Goal: Navigation & Orientation: Find specific page/section

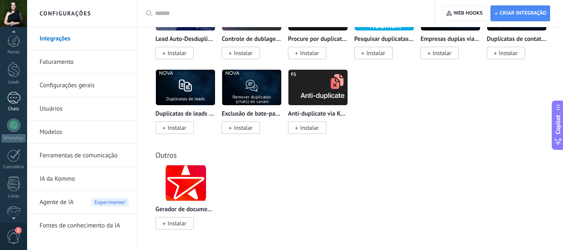
click at [15, 98] on div at bounding box center [13, 98] width 13 height 12
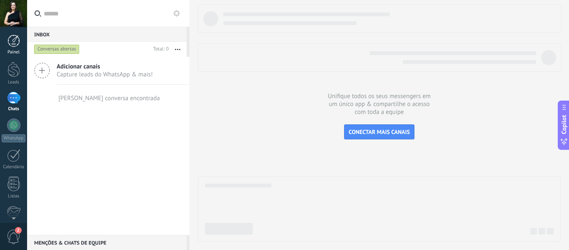
click at [14, 43] on div at bounding box center [14, 41] width 13 height 13
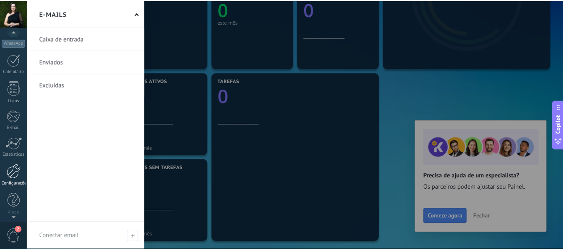
scroll to position [97, 0]
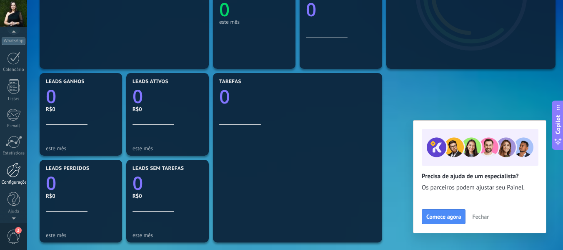
click at [14, 172] on div at bounding box center [14, 170] width 14 height 15
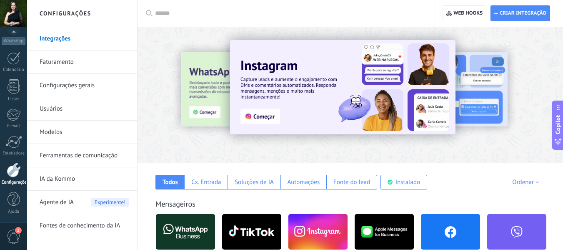
click at [64, 59] on link "Faturamento" at bounding box center [84, 61] width 89 height 23
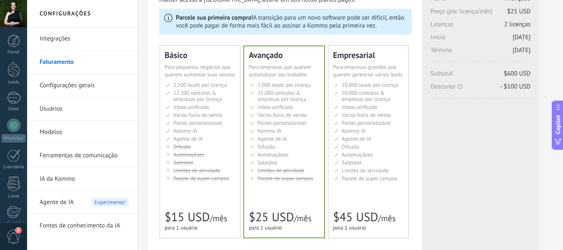
scroll to position [42, 0]
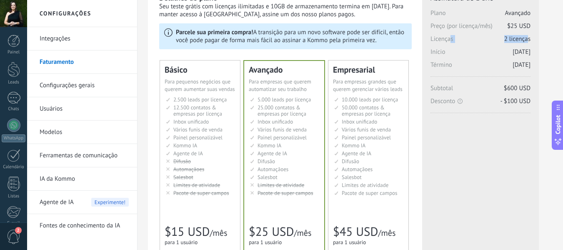
drag, startPoint x: 529, startPoint y: 41, endPoint x: 432, endPoint y: 41, distance: 97.1
click at [432, 41] on span "Licenças 2 licenças" at bounding box center [481, 41] width 100 height 13
drag, startPoint x: 529, startPoint y: 103, endPoint x: 436, endPoint y: 46, distance: 108.0
click at [436, 46] on div "Assinatura de 1 ano [GEOGRAPHIC_DATA] Avançado Preço (por licença/mês) $25 USD …" at bounding box center [481, 53] width 100 height 120
click at [485, 137] on div "Licenças adicionais [GEOGRAPHIC_DATA] Avançado Preço (por licença/mês) $25 USD …" at bounding box center [481, 89] width 100 height 192
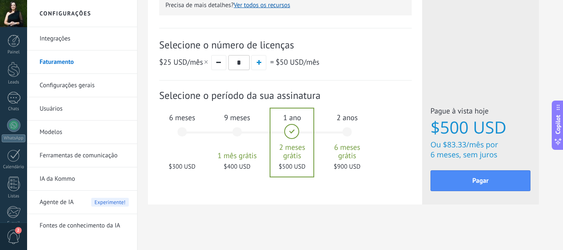
scroll to position [315, 0]
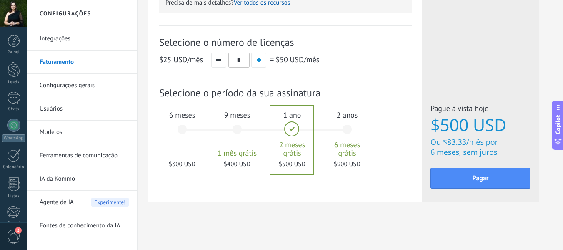
click at [55, 135] on link "Modelos" at bounding box center [84, 131] width 89 height 23
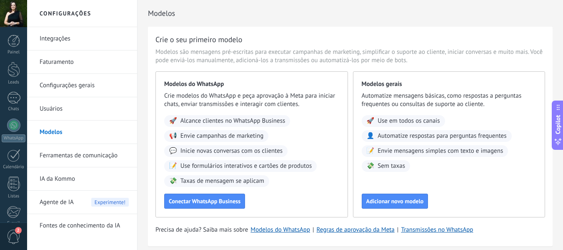
click at [69, 45] on link "Integrações" at bounding box center [84, 38] width 89 height 23
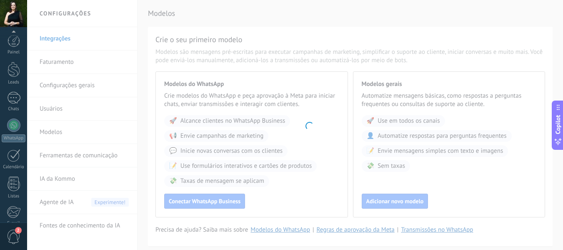
scroll to position [97, 0]
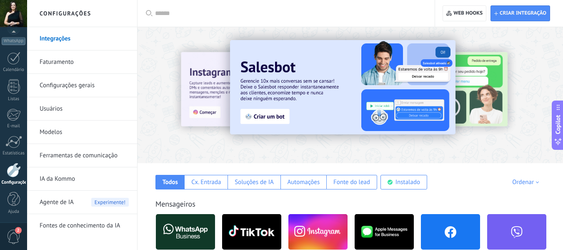
drag, startPoint x: 403, startPoint y: 0, endPoint x: 552, endPoint y: 58, distance: 160.3
click at [552, 58] on div at bounding box center [558, 94] width 188 height 75
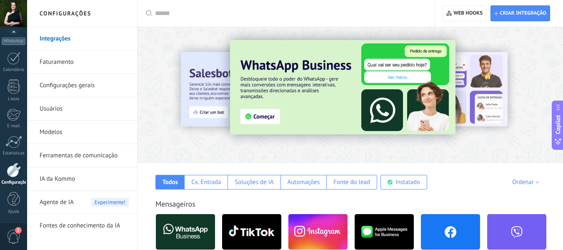
click at [53, 43] on link "Integrações" at bounding box center [84, 38] width 89 height 23
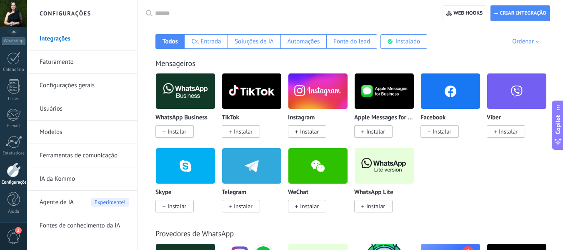
scroll to position [167, 0]
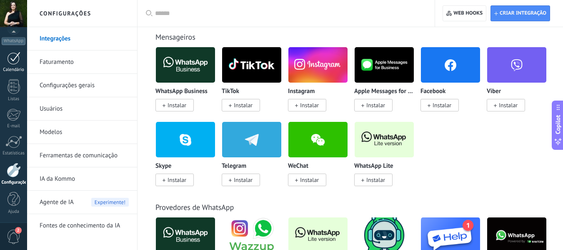
click at [14, 57] on div at bounding box center [13, 58] width 13 height 13
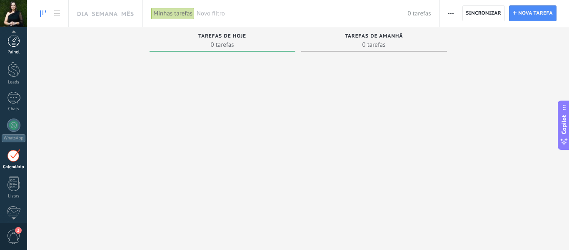
click at [22, 46] on link "Painel" at bounding box center [13, 45] width 27 height 20
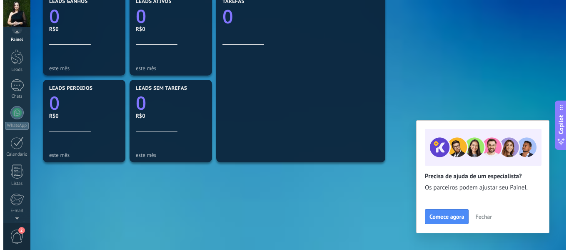
scroll to position [292, 0]
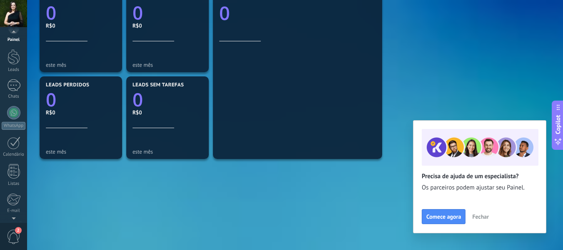
click at [15, 235] on span "2" at bounding box center [14, 236] width 14 height 15
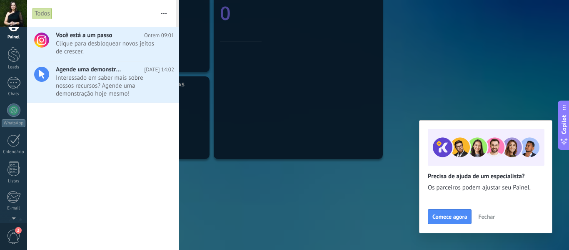
scroll to position [0, 0]
